Goal: Transaction & Acquisition: Purchase product/service

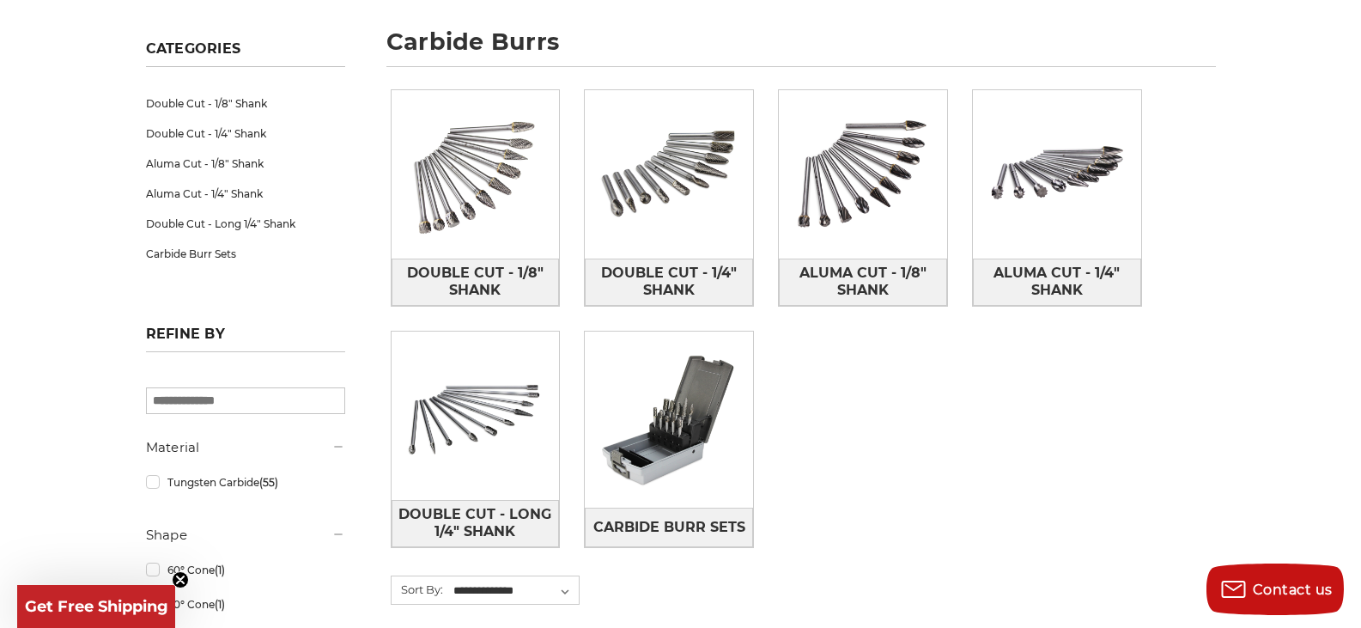
scroll to position [235, 0]
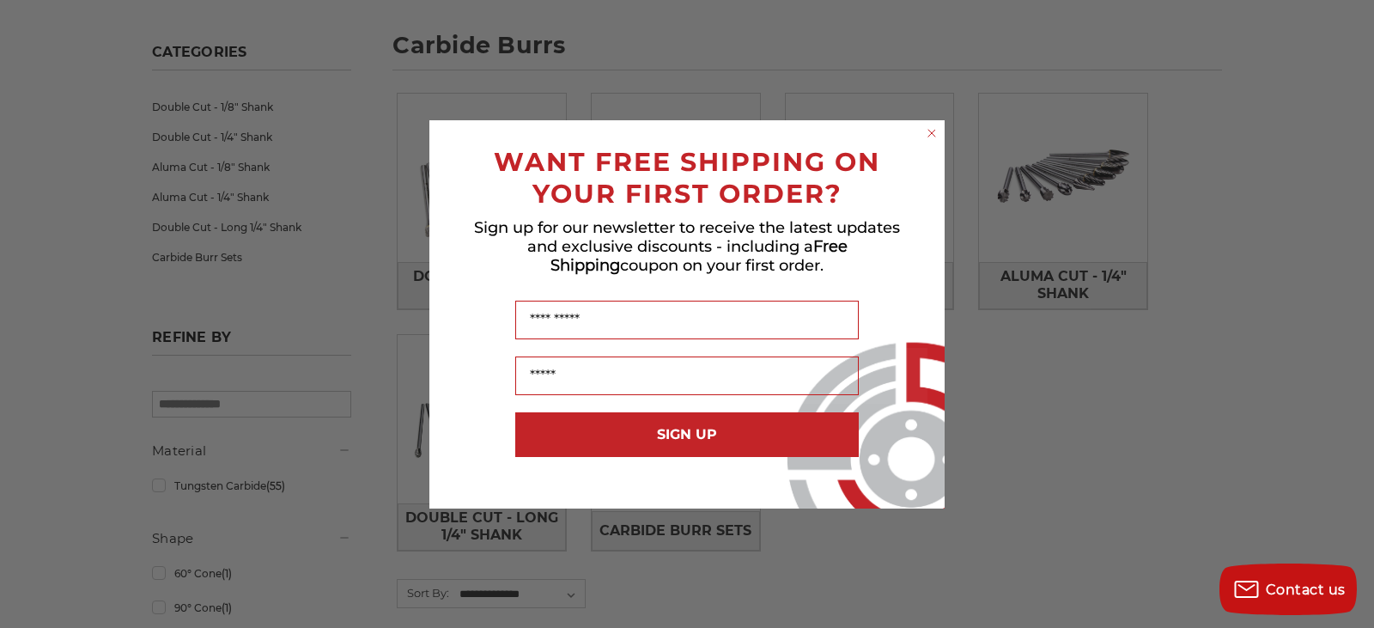
click at [927, 131] on circle "Close dialog" at bounding box center [932, 132] width 16 height 16
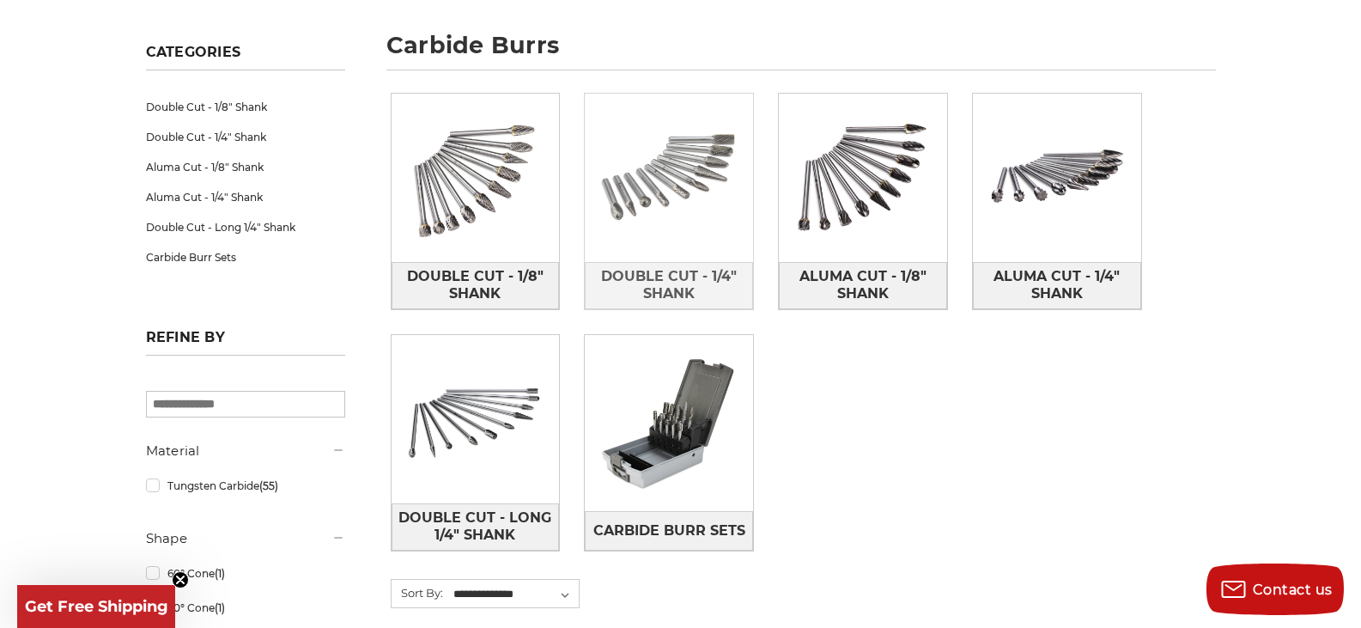
click at [668, 217] on img at bounding box center [669, 178] width 168 height 168
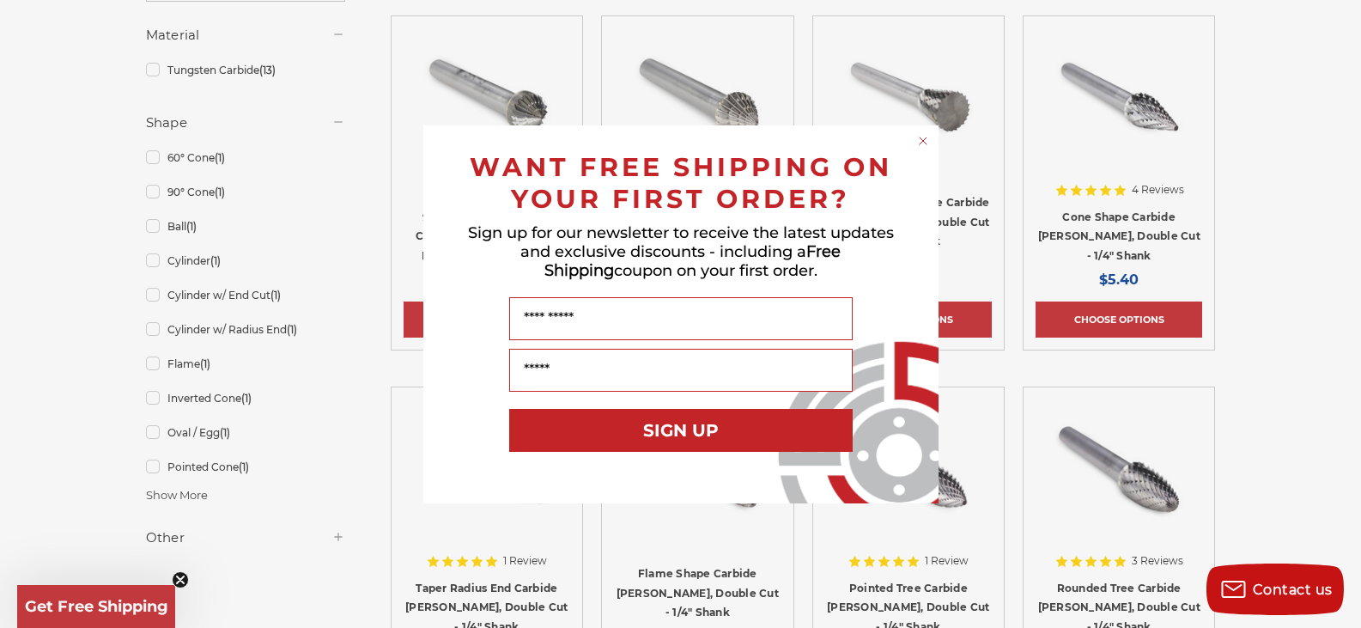
scroll to position [367, 0]
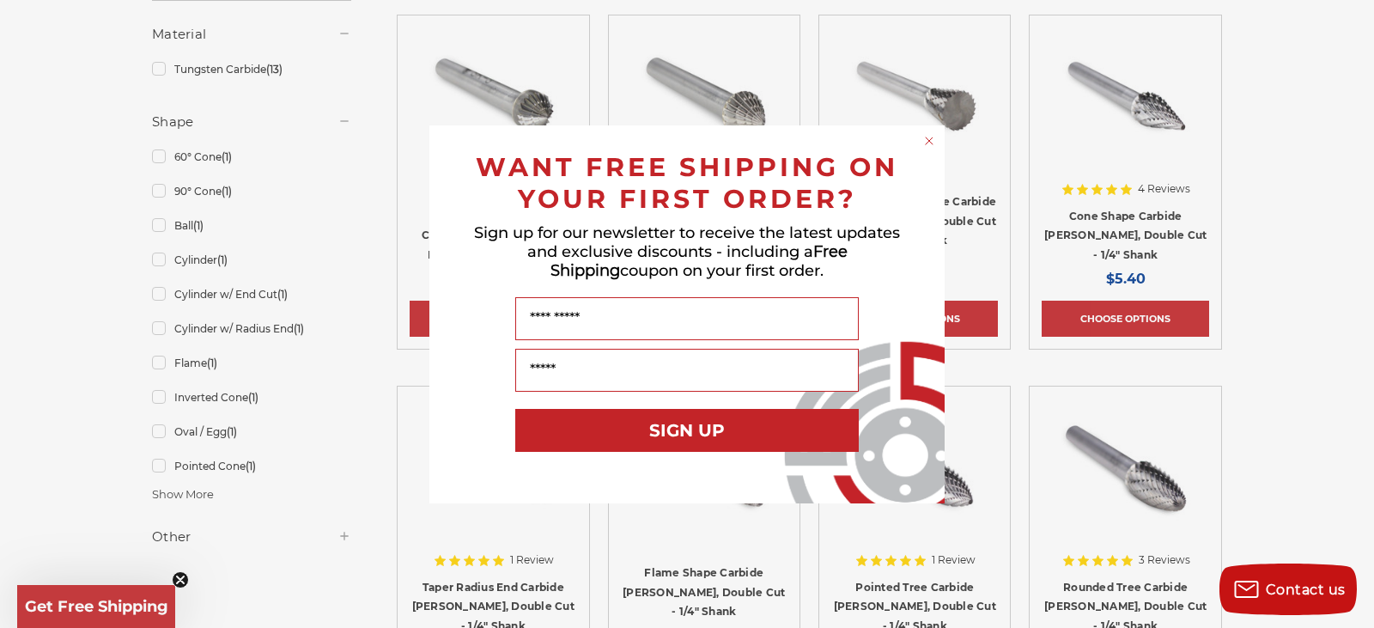
click at [926, 137] on icon "Close dialog" at bounding box center [929, 140] width 7 height 7
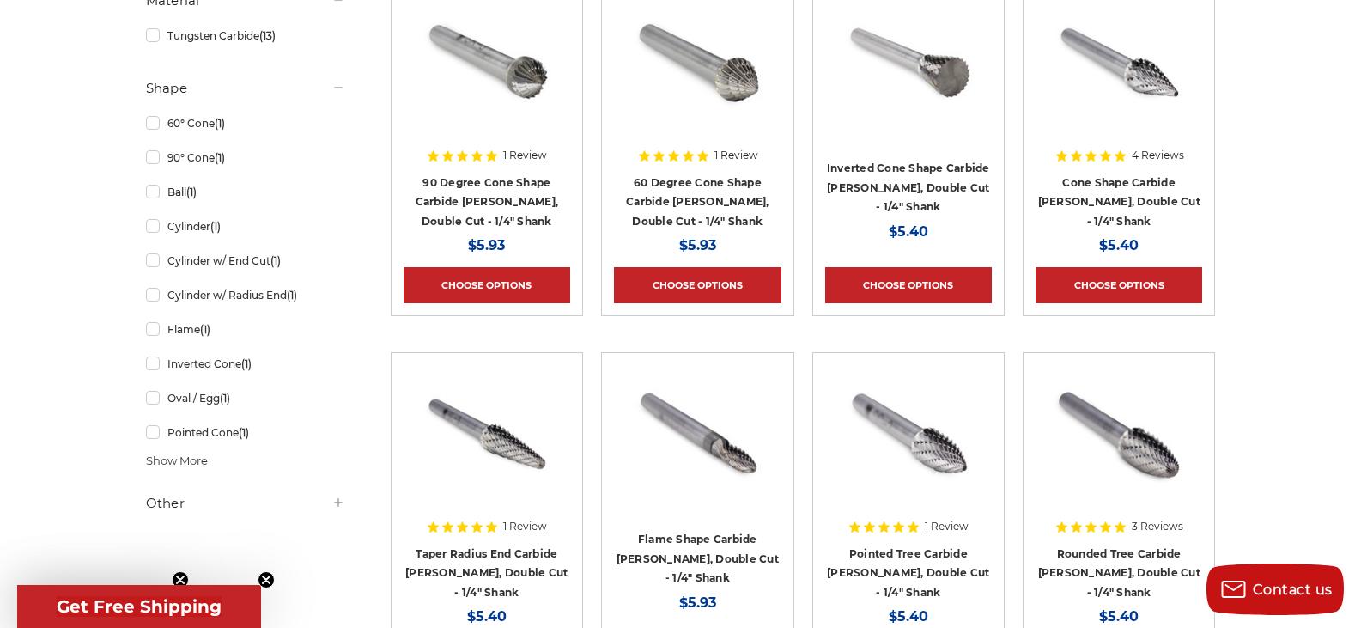
scroll to position [399, 0]
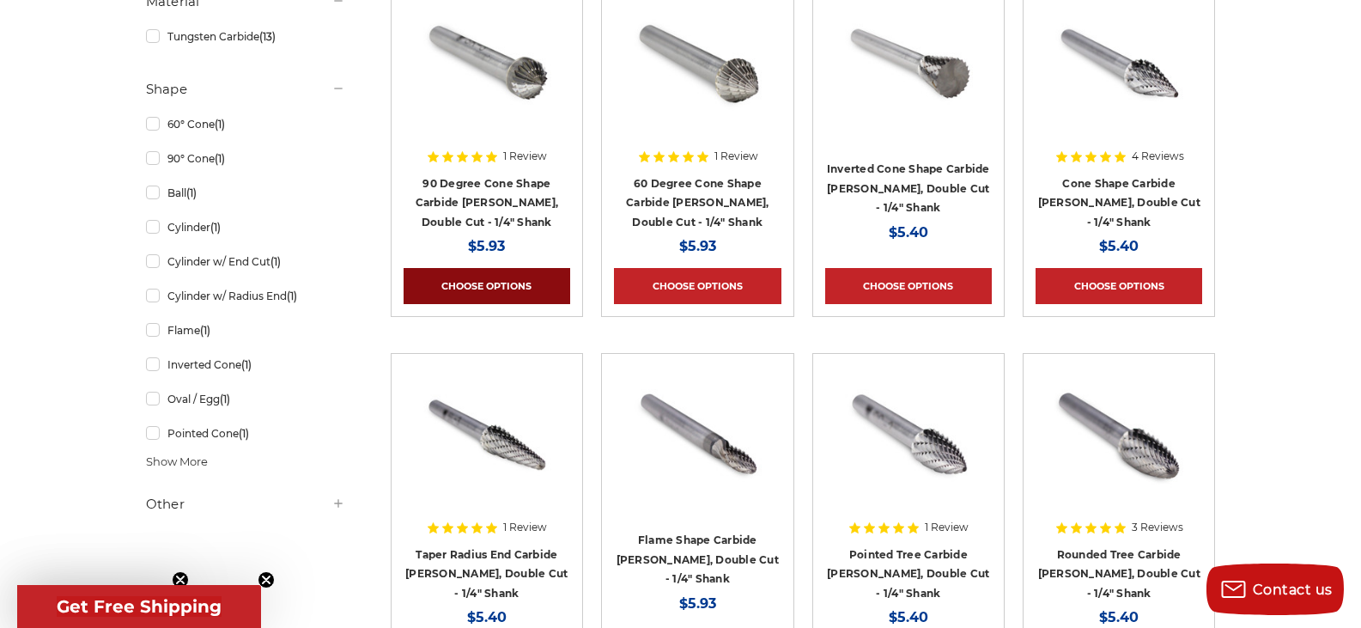
click at [495, 285] on link "Choose Options" at bounding box center [487, 286] width 167 height 36
